Goal: Complete application form

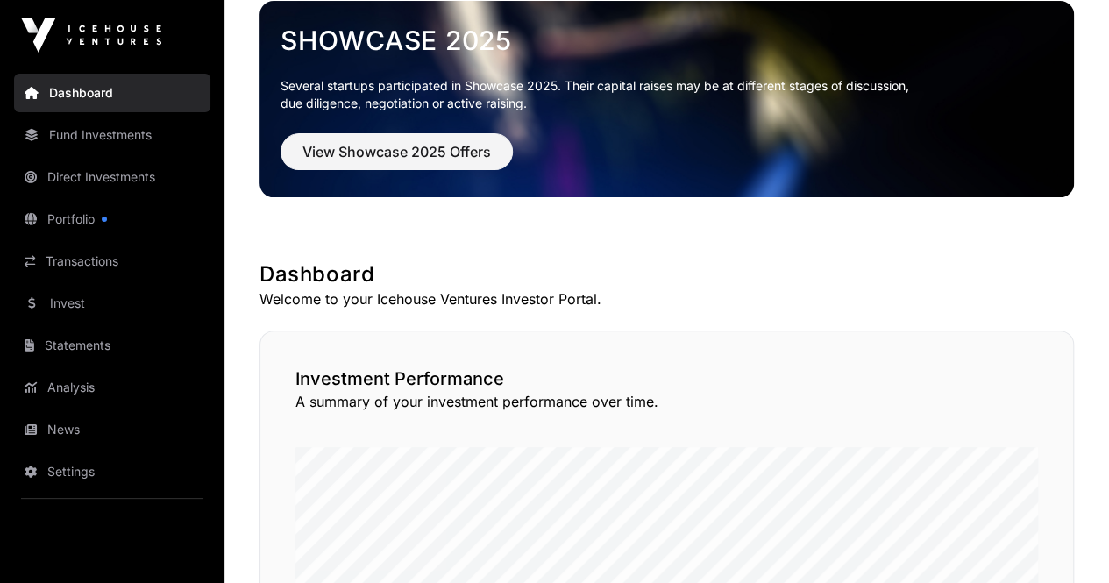
scroll to position [102, 0]
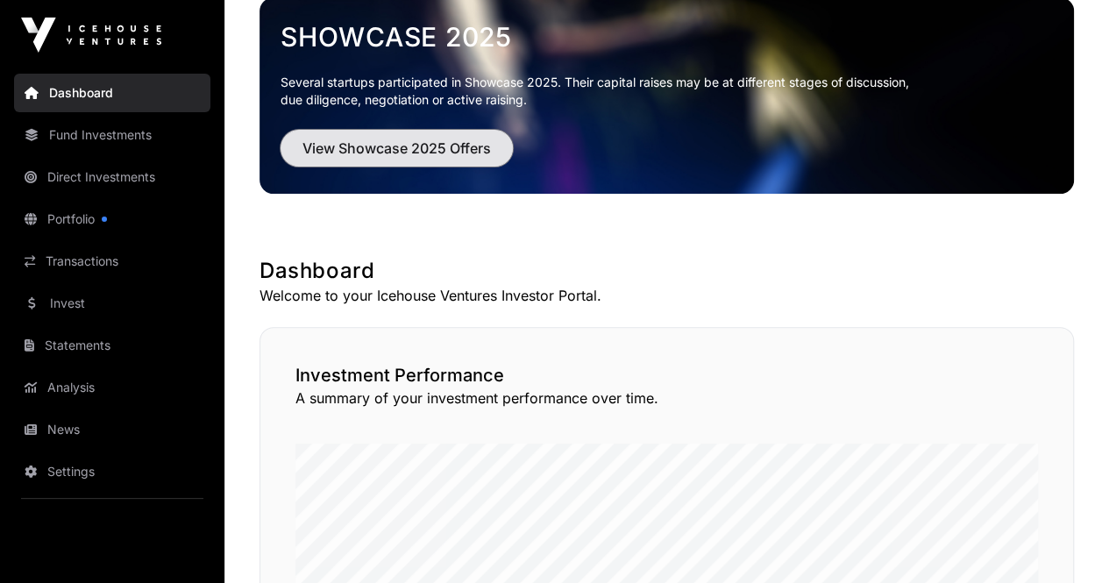
click at [389, 143] on span "View Showcase 2025 Offers" at bounding box center [396, 148] width 189 height 21
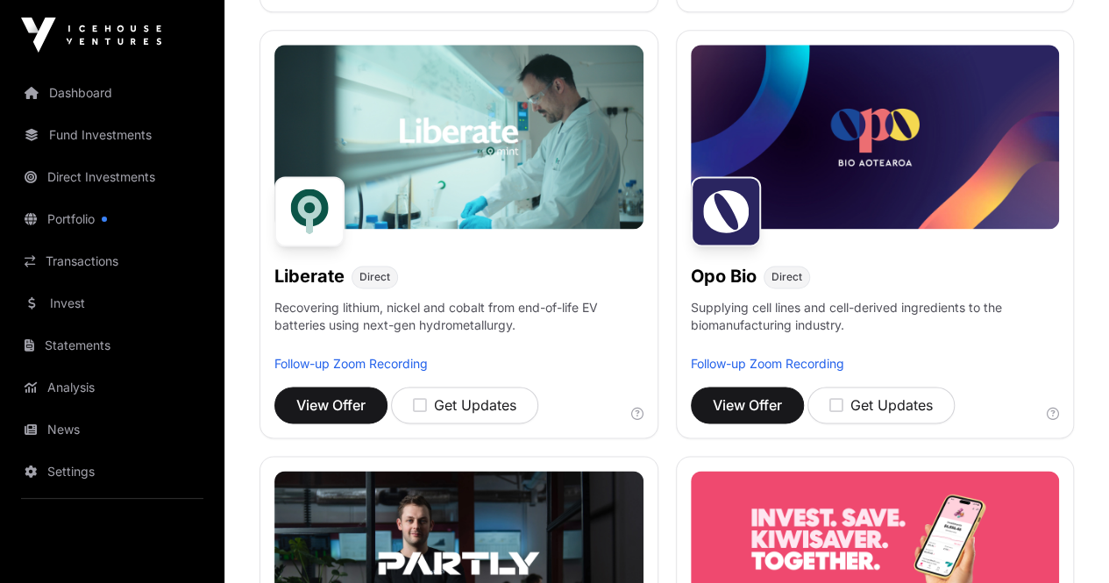
scroll to position [1094, 0]
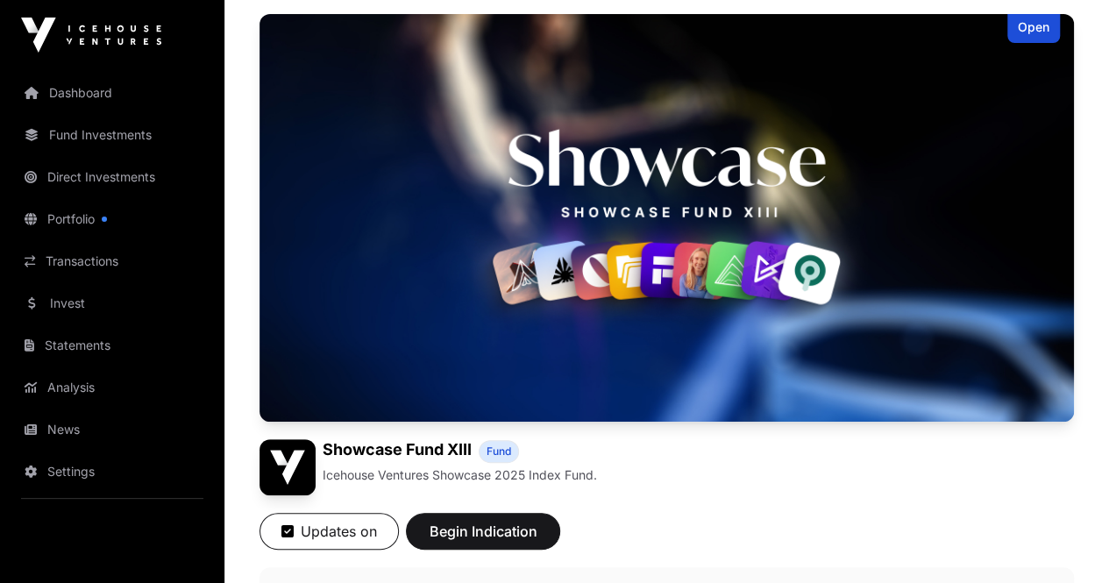
scroll to position [142, 0]
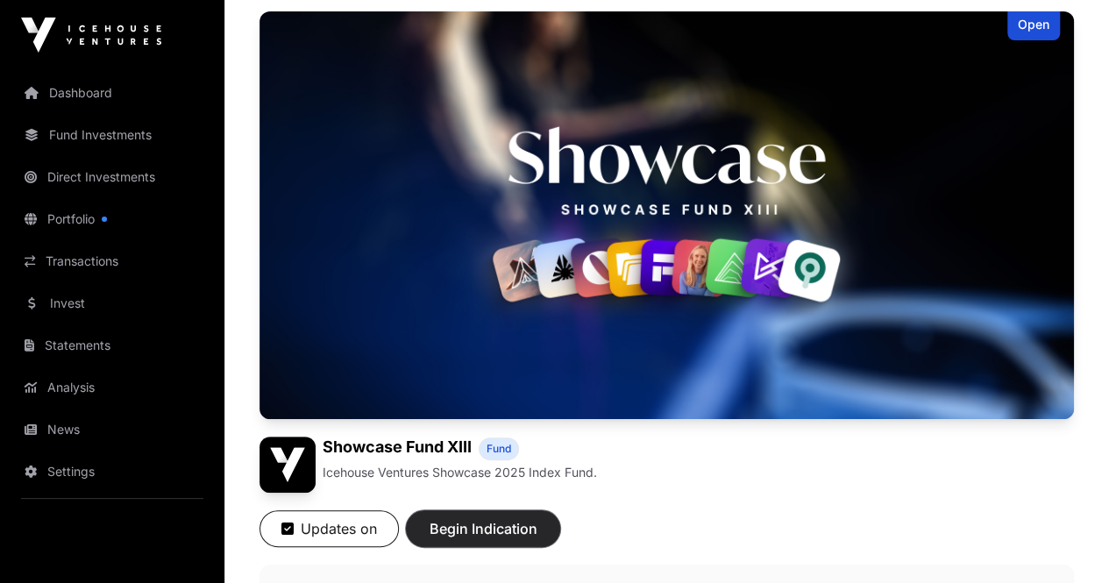
click at [538, 518] on span "Begin Indication" at bounding box center [483, 528] width 110 height 21
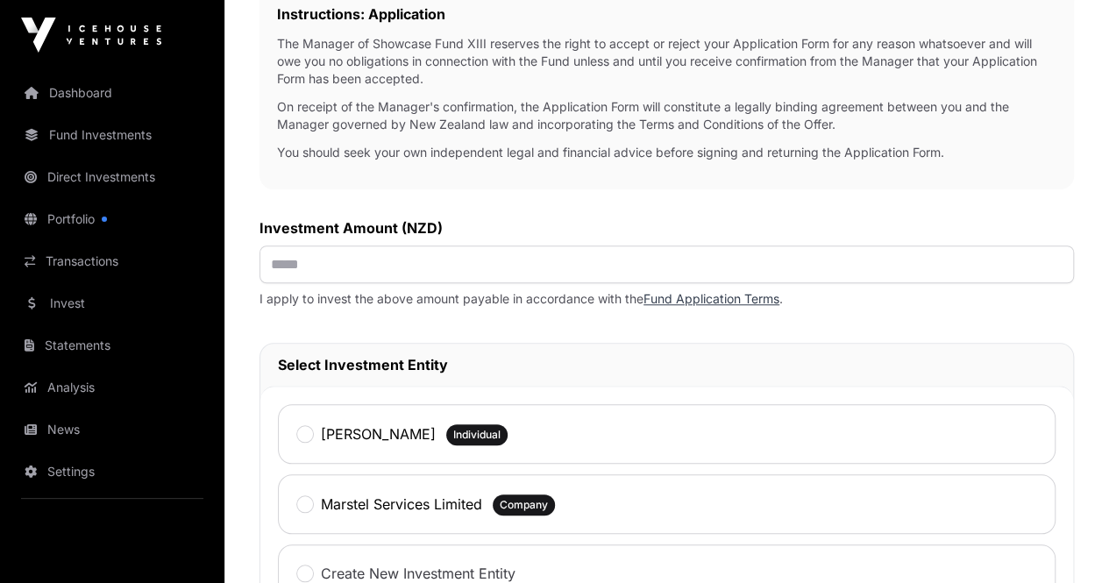
scroll to position [628, 0]
click at [491, 282] on input "text" at bounding box center [667, 264] width 815 height 38
type input "*******"
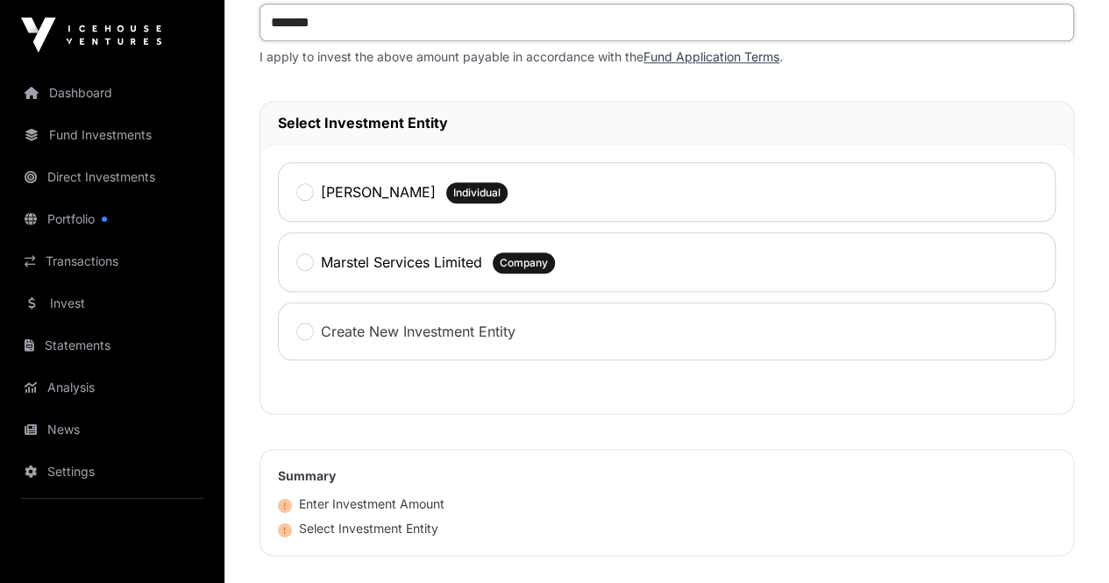
scroll to position [873, 0]
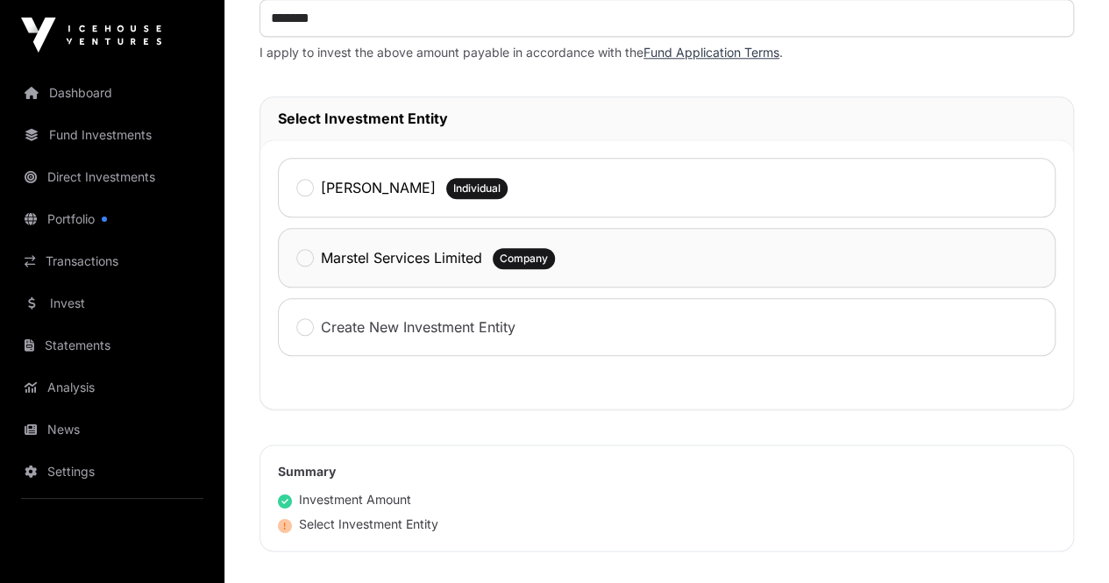
click at [548, 266] on span "Company" at bounding box center [524, 259] width 48 height 14
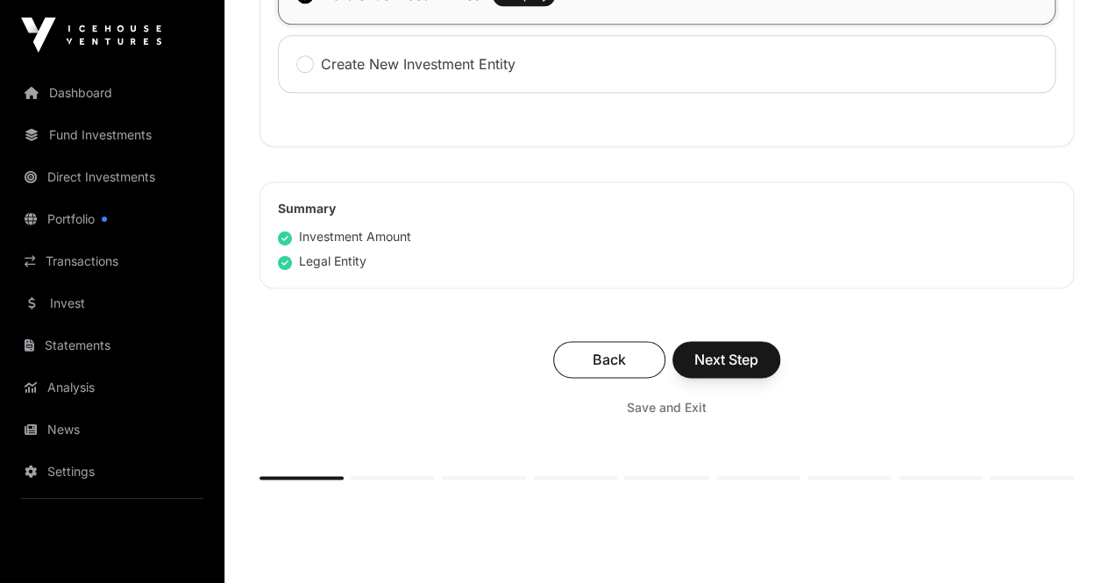
scroll to position [1137, 0]
click at [758, 369] on span "Next Step" at bounding box center [726, 358] width 64 height 21
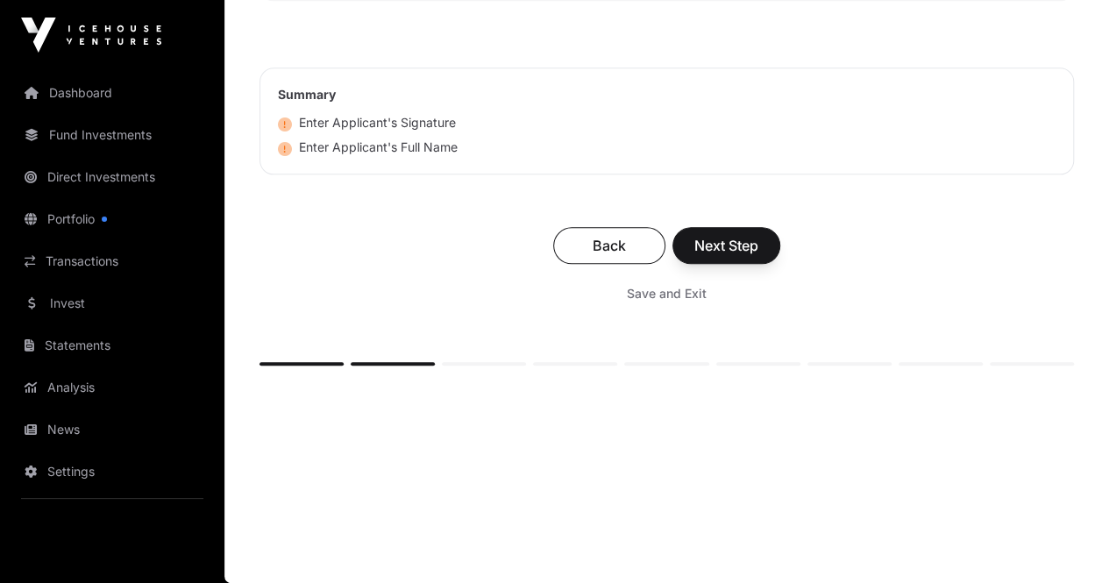
scroll to position [8293, 0]
type input "***"
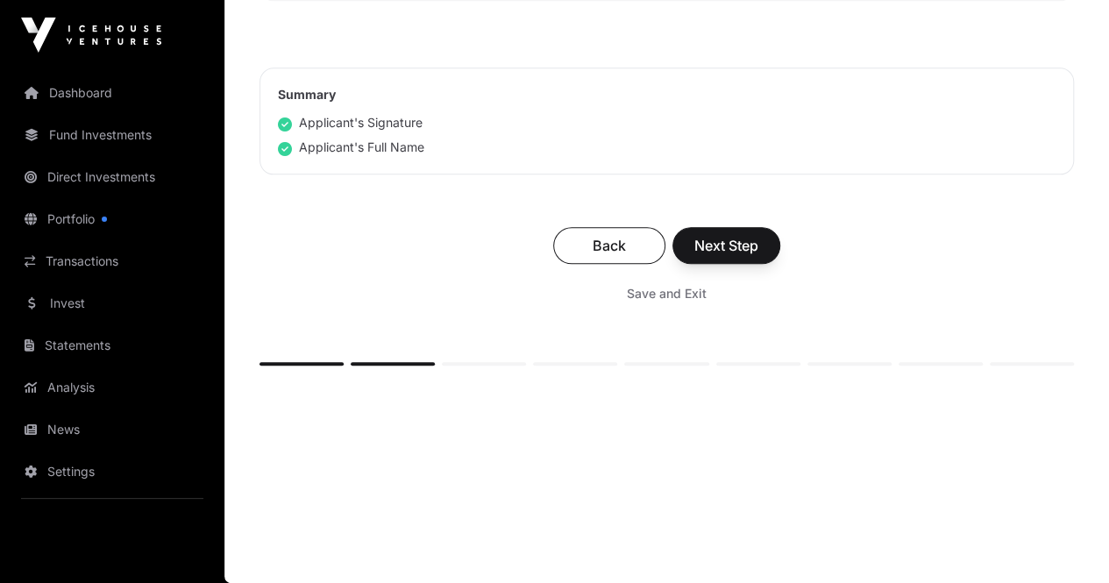
scroll to position [8804, 0]
type input "**********"
click at [758, 256] on span "Next Step" at bounding box center [726, 245] width 64 height 21
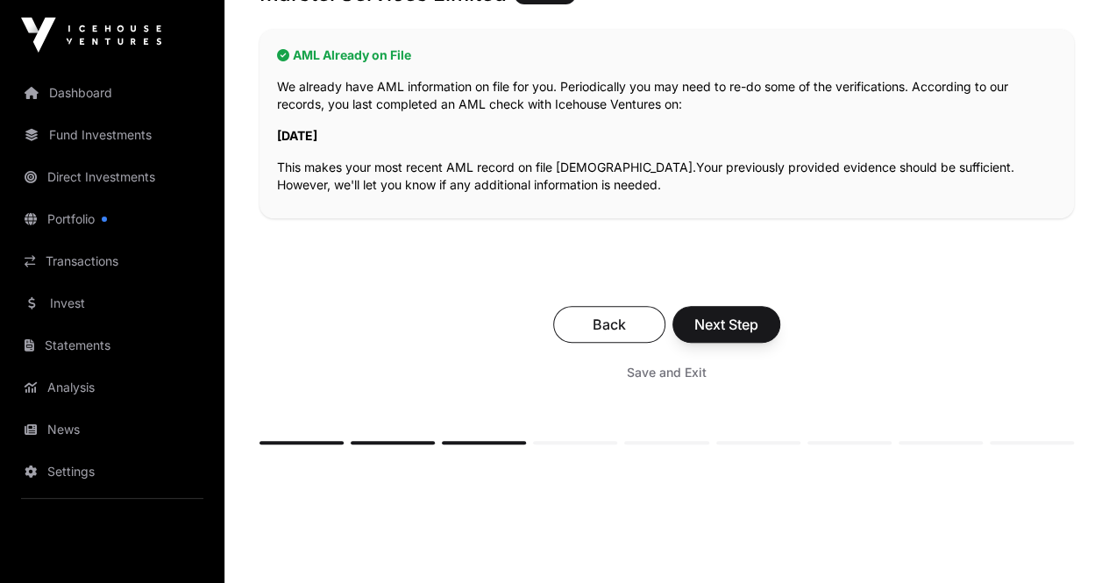
scroll to position [400, 0]
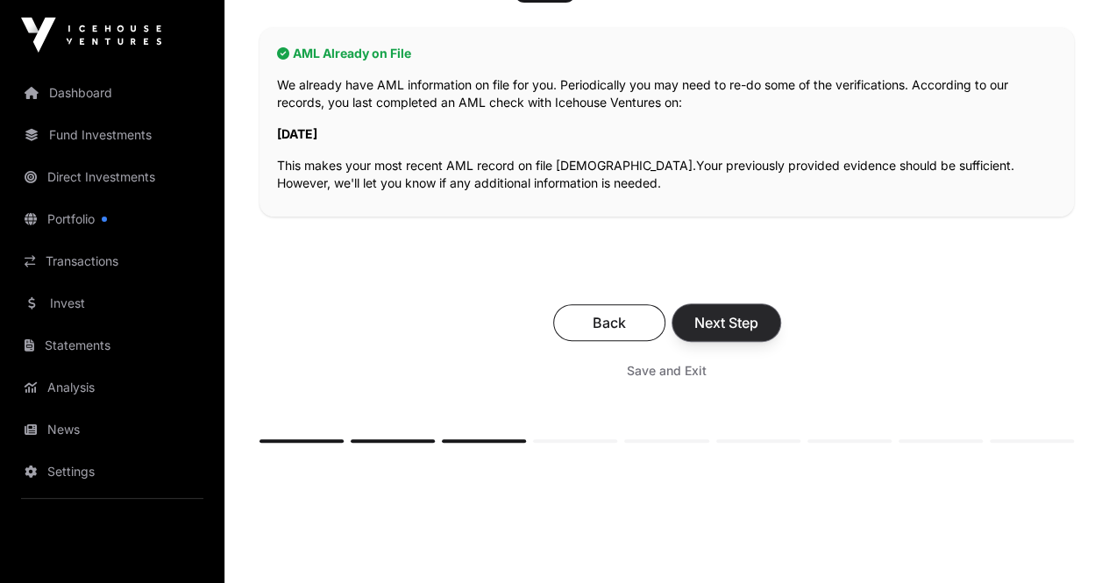
click at [758, 312] on span "Next Step" at bounding box center [726, 322] width 64 height 21
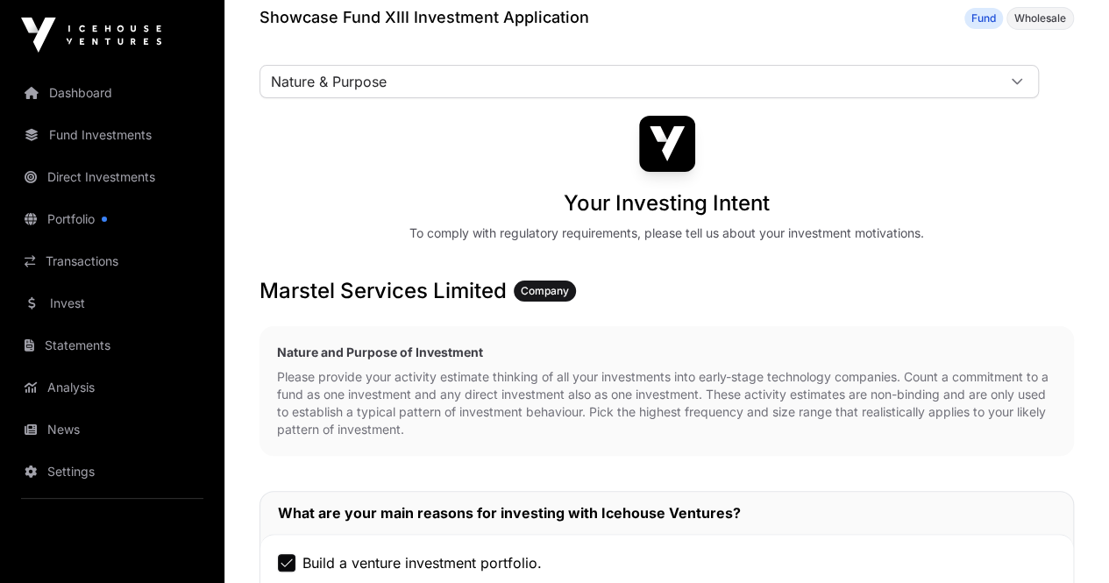
scroll to position [47, 0]
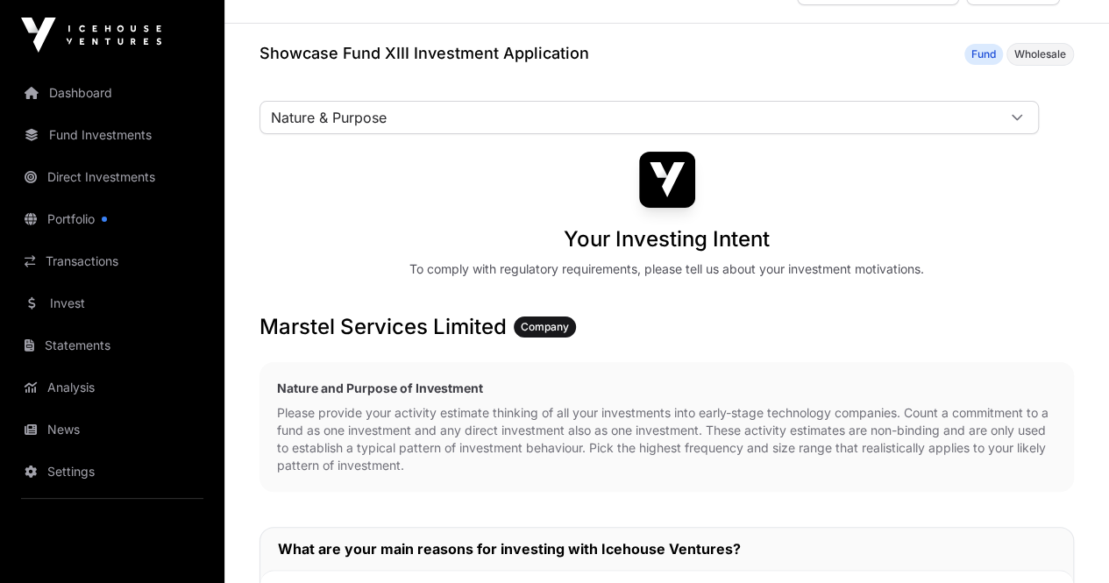
click at [492, 404] on p "Please provide your activity estimate thinking of all your investments into ear…" at bounding box center [666, 439] width 779 height 70
click at [472, 362] on div "Nature and Purpose of Investment Please provide your activity estimate thinking…" at bounding box center [667, 427] width 815 height 130
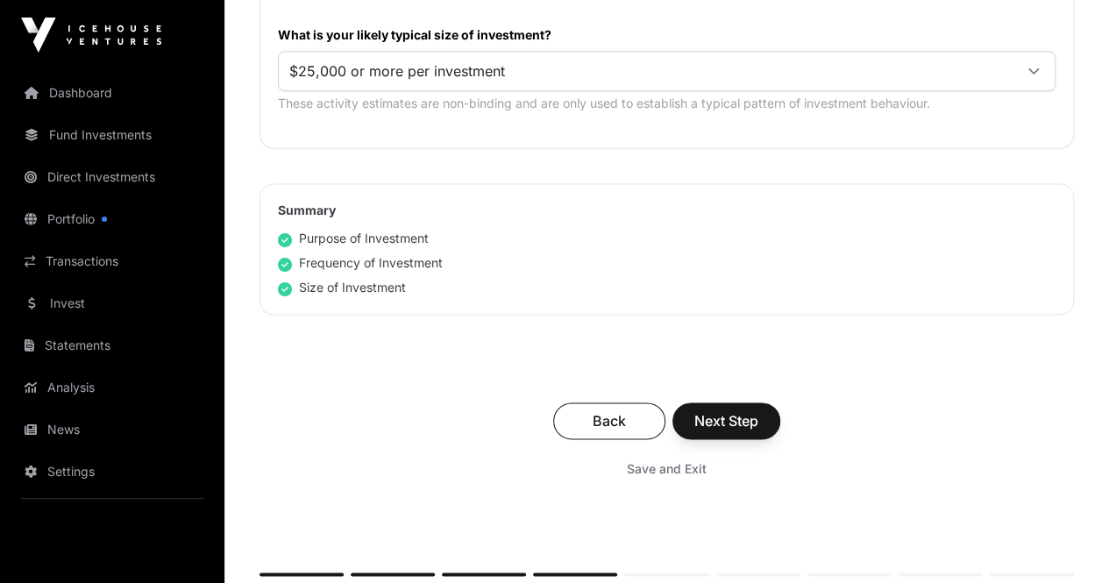
scroll to position [1109, 0]
click at [758, 409] on span "Next Step" at bounding box center [726, 419] width 64 height 21
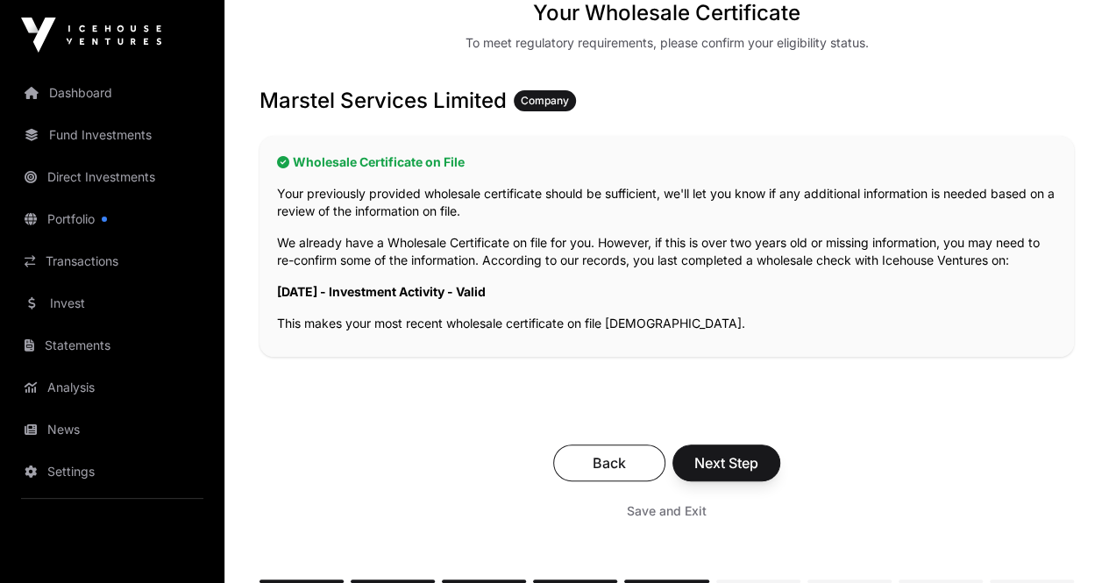
scroll to position [274, 0]
click at [758, 452] on span "Next Step" at bounding box center [726, 462] width 64 height 21
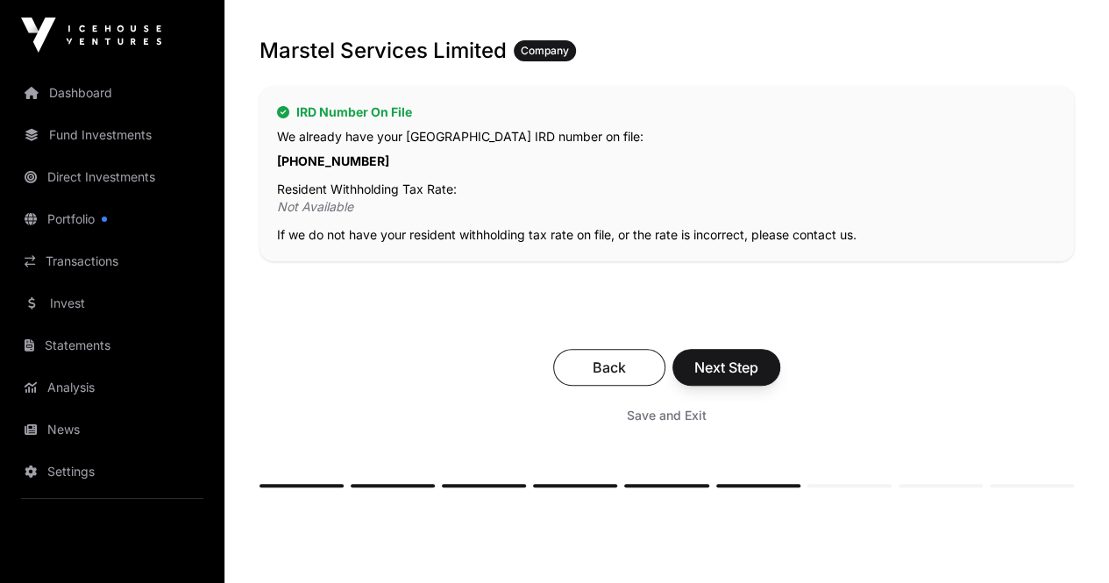
scroll to position [324, 0]
click at [758, 356] on span "Next Step" at bounding box center [726, 366] width 64 height 21
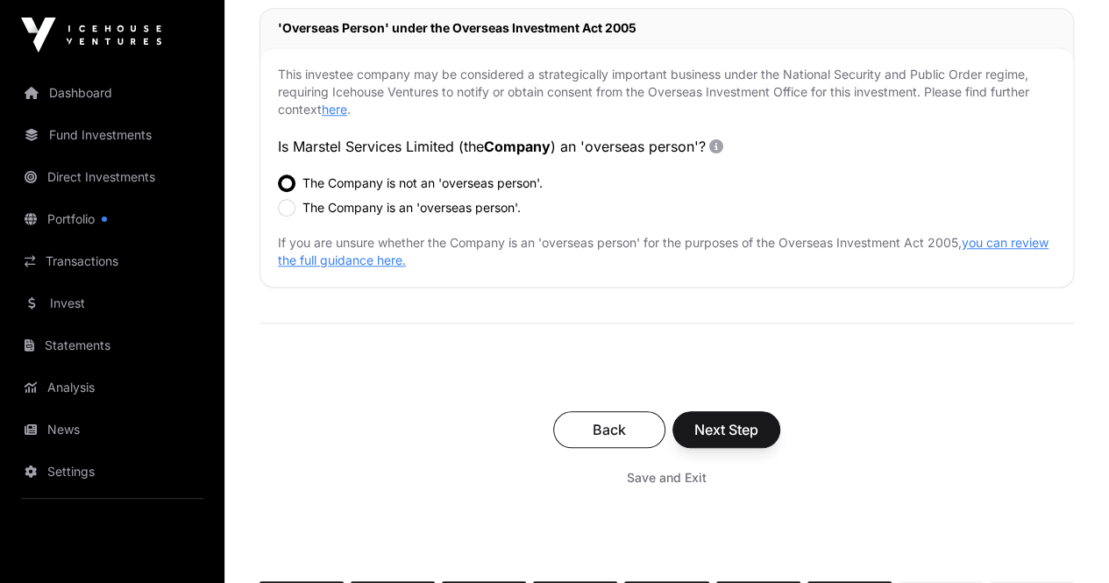
scroll to position [606, 0]
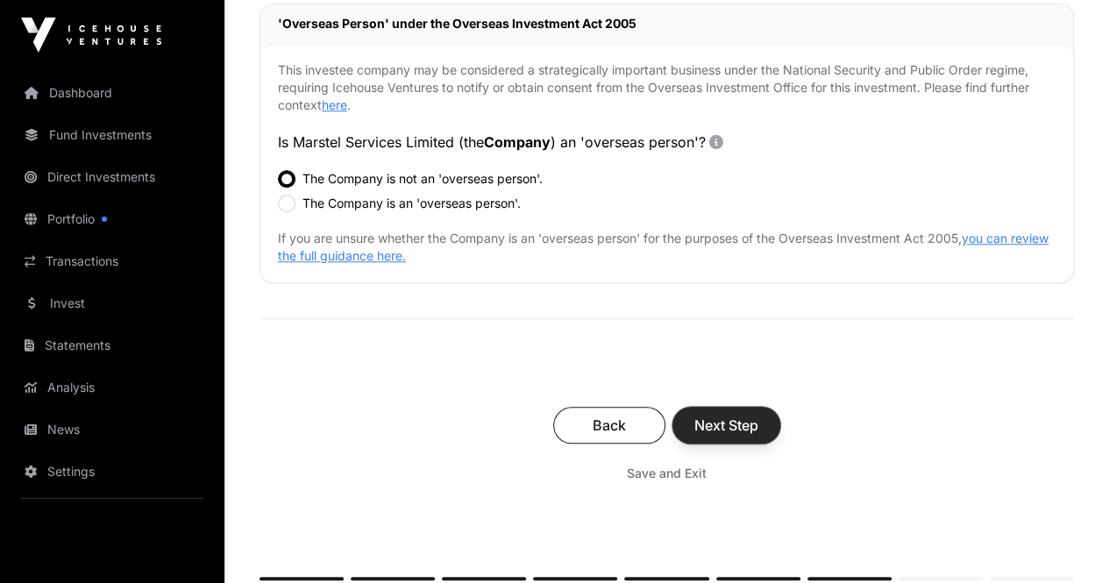
click at [758, 415] on span "Next Step" at bounding box center [726, 425] width 64 height 21
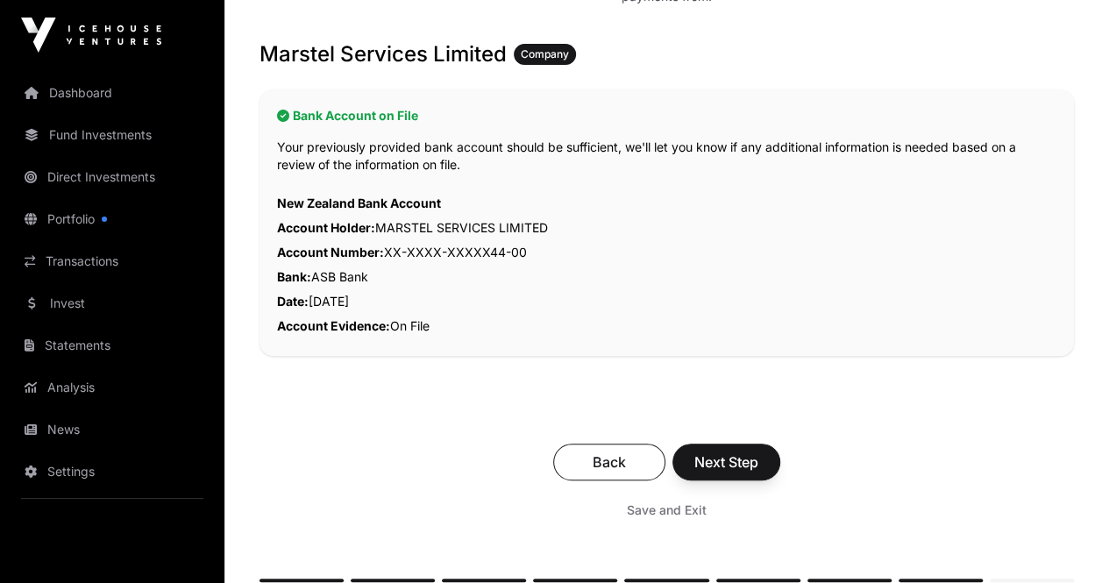
scroll to position [338, 0]
click at [758, 451] on span "Next Step" at bounding box center [726, 461] width 64 height 21
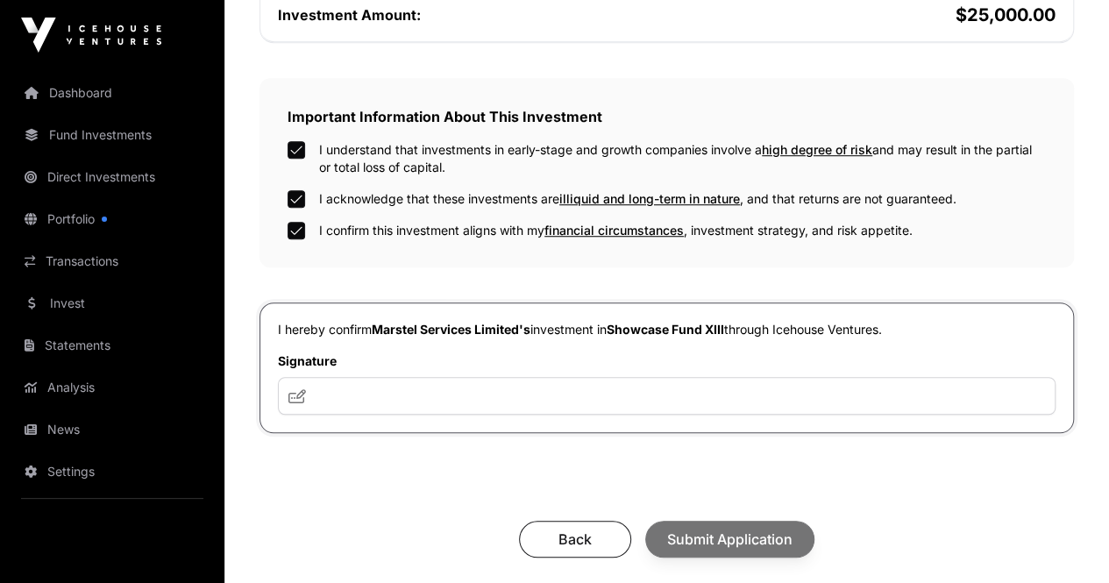
scroll to position [556, 0]
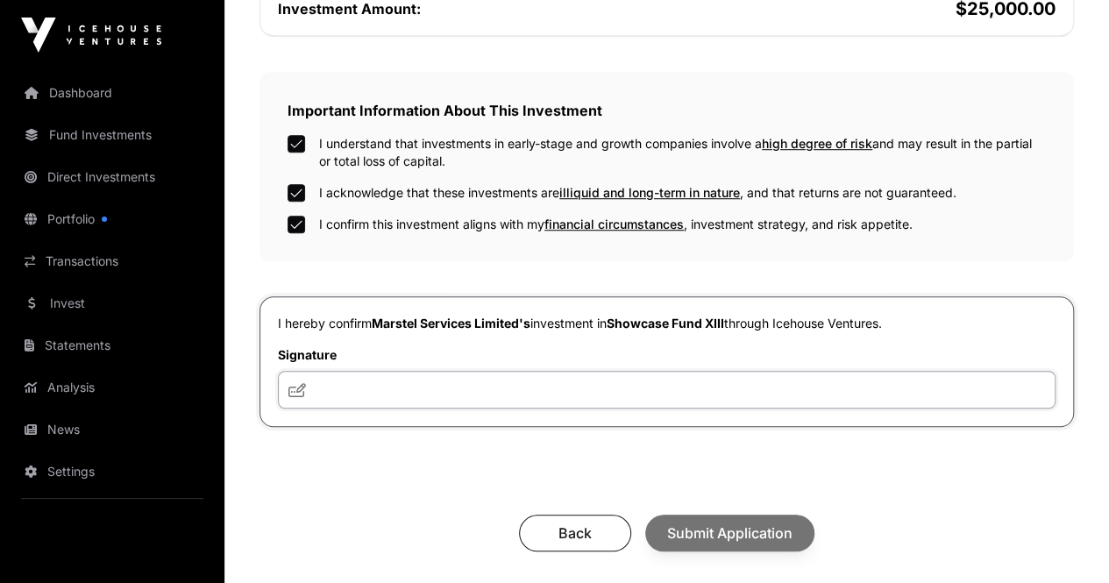
click at [531, 391] on input "text" at bounding box center [667, 390] width 778 height 38
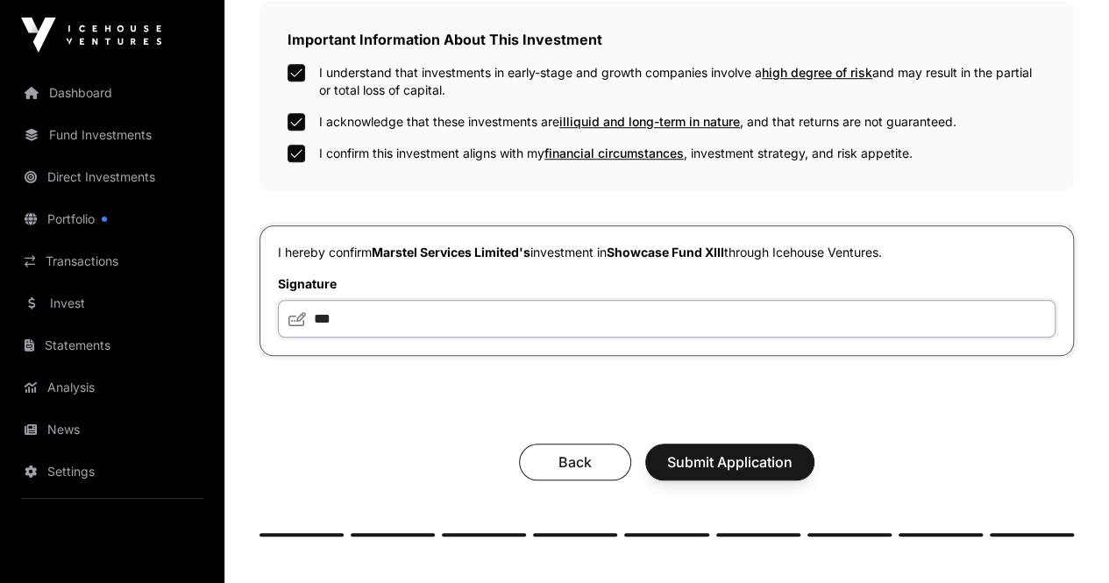
scroll to position [630, 0]
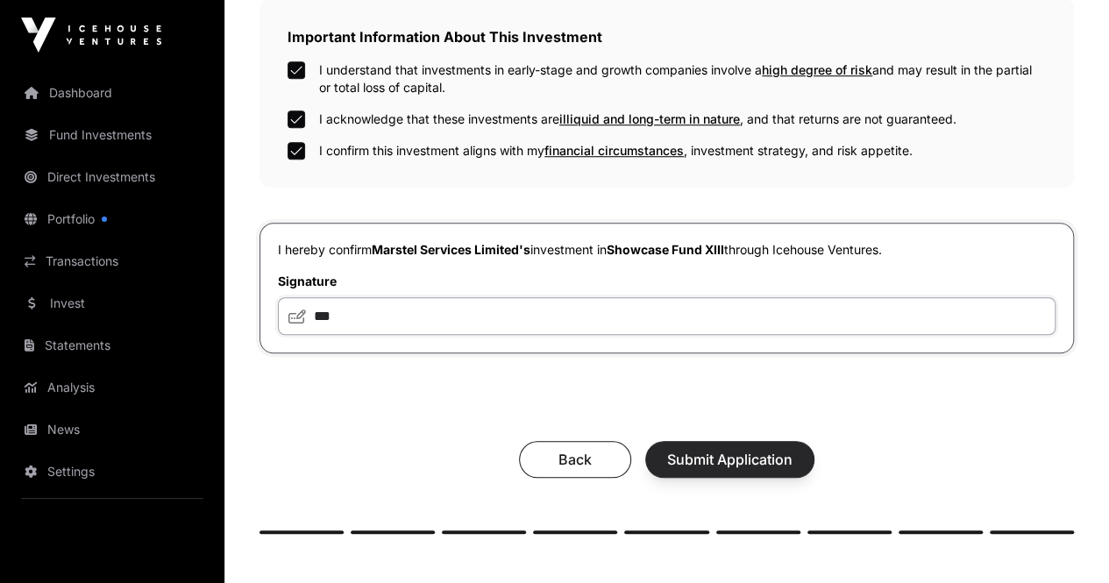
type input "***"
click at [772, 457] on span "Submit Application" at bounding box center [729, 459] width 125 height 21
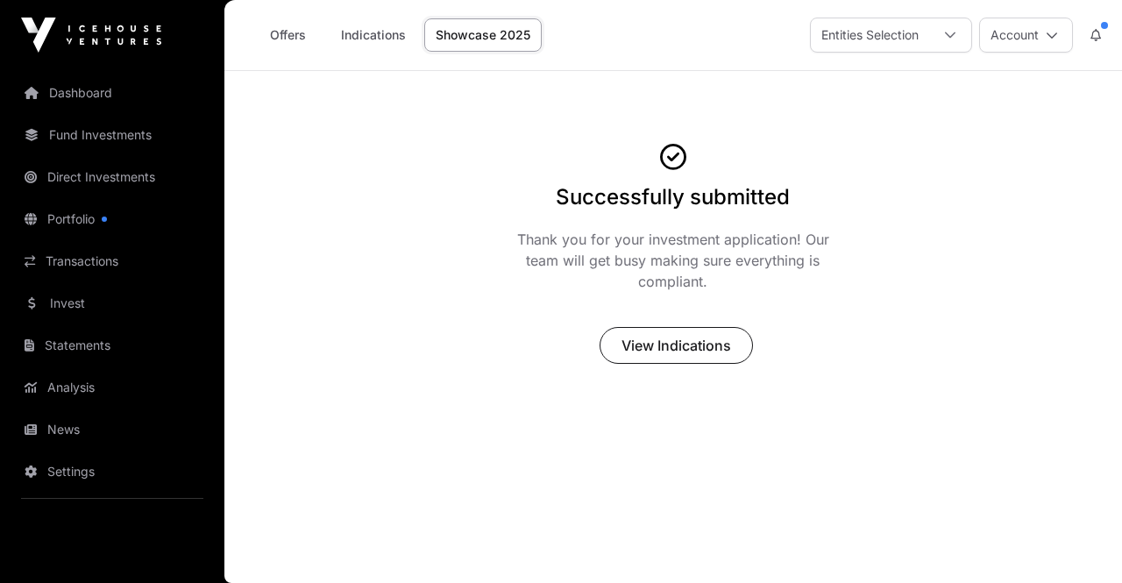
click at [1096, 36] on icon at bounding box center [1096, 35] width 11 height 12
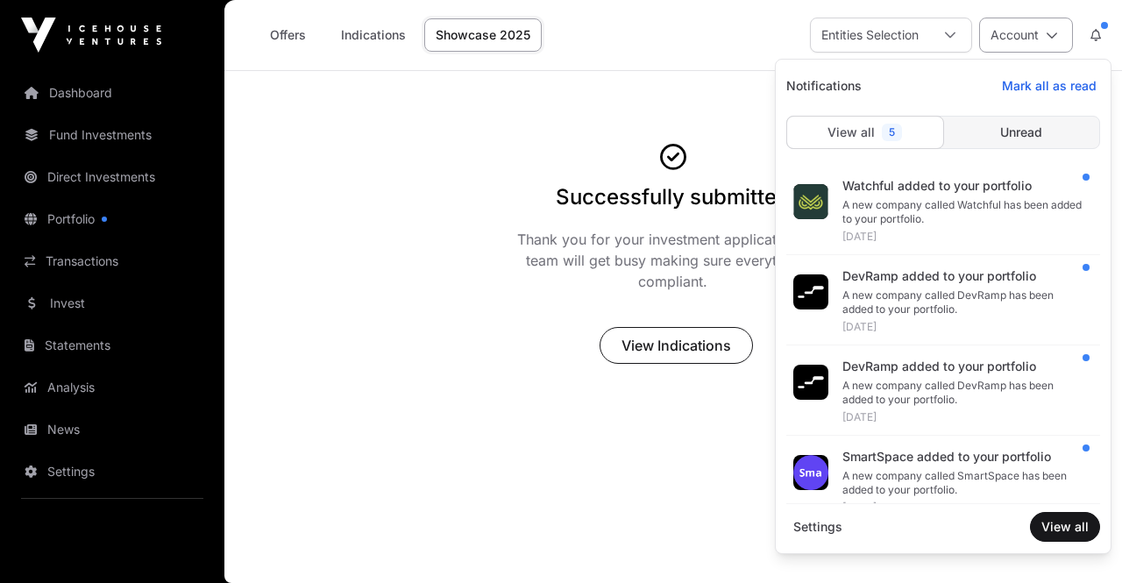
click at [1049, 36] on icon at bounding box center [1052, 35] width 12 height 12
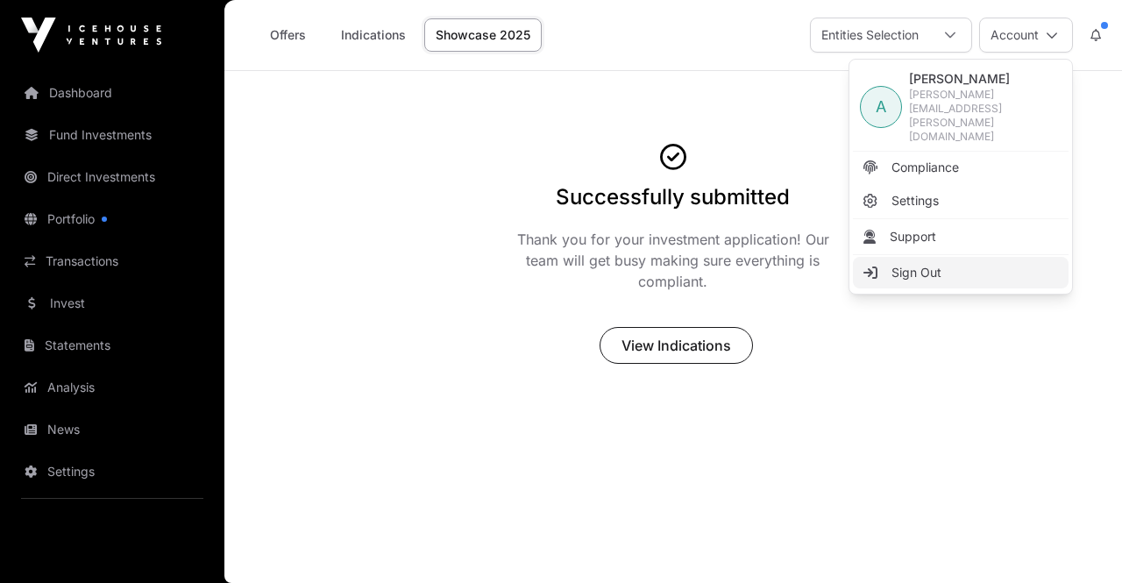
click at [926, 264] on span "Sign Out" at bounding box center [917, 273] width 50 height 18
